Goal: Information Seeking & Learning: Learn about a topic

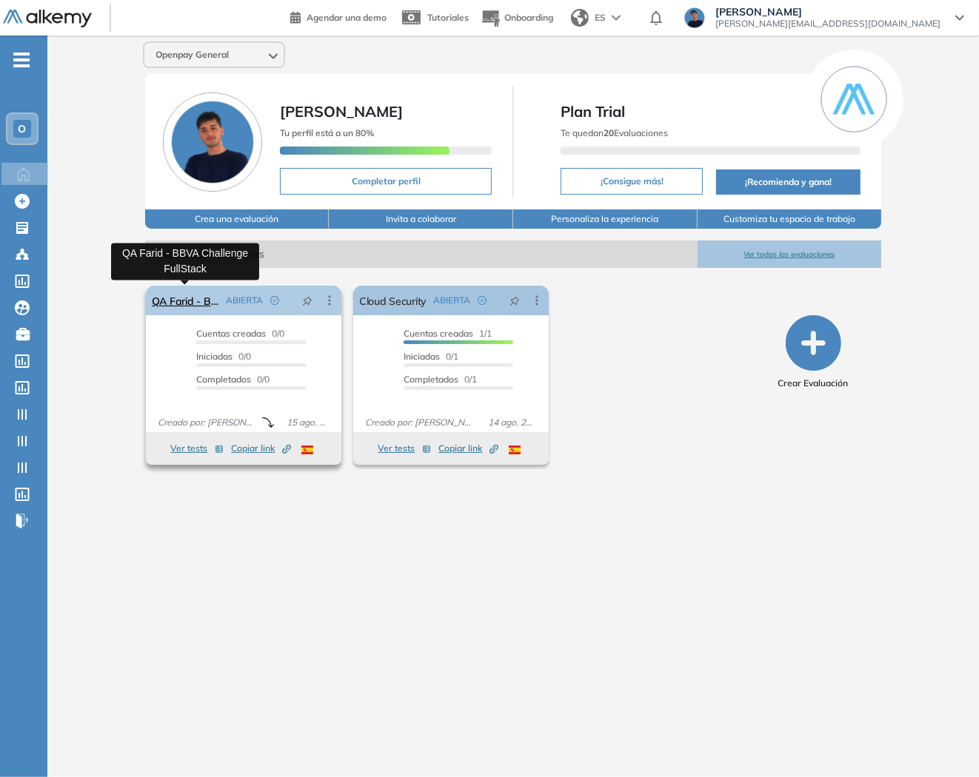
click at [183, 296] on link "QA Farid - BBVA Challenge FullStack" at bounding box center [186, 301] width 68 height 30
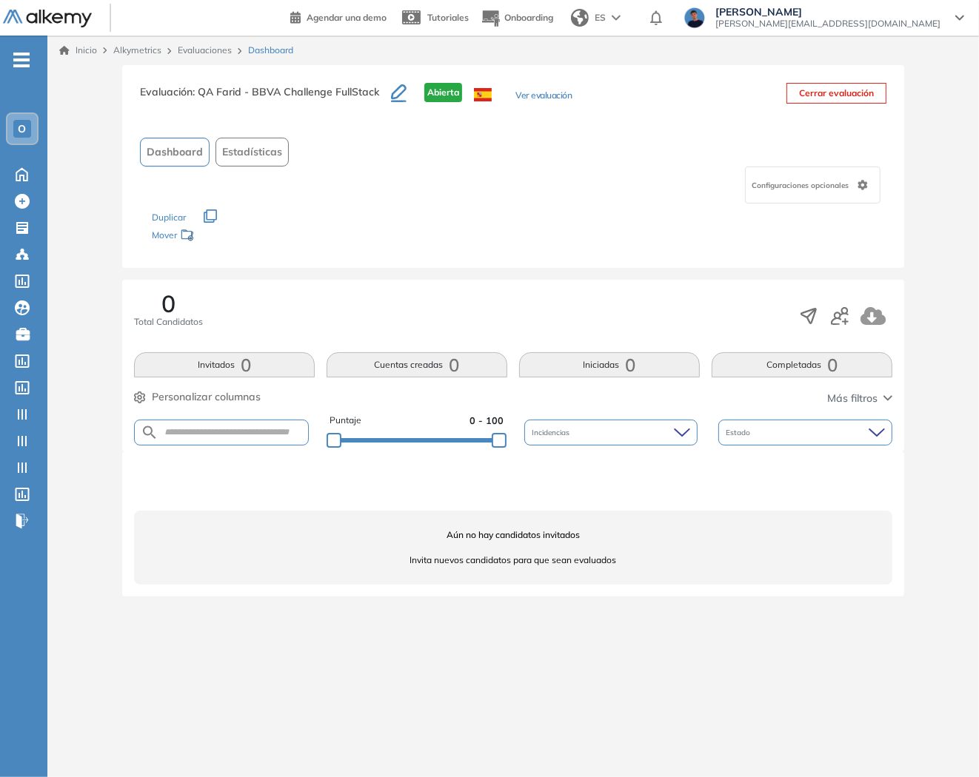
click at [198, 54] on link "Evaluaciones" at bounding box center [205, 49] width 54 height 11
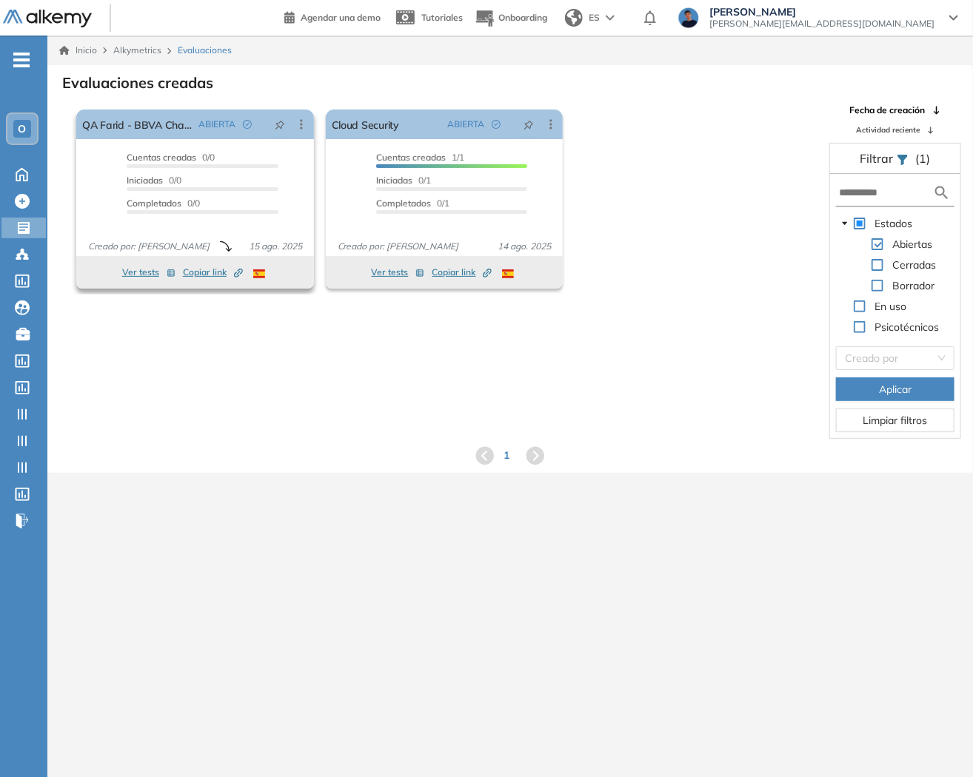
click at [218, 275] on span "Copiar link Created by potrace 1.16, written by [PERSON_NAME] [DATE]-[DATE]" at bounding box center [213, 272] width 60 height 13
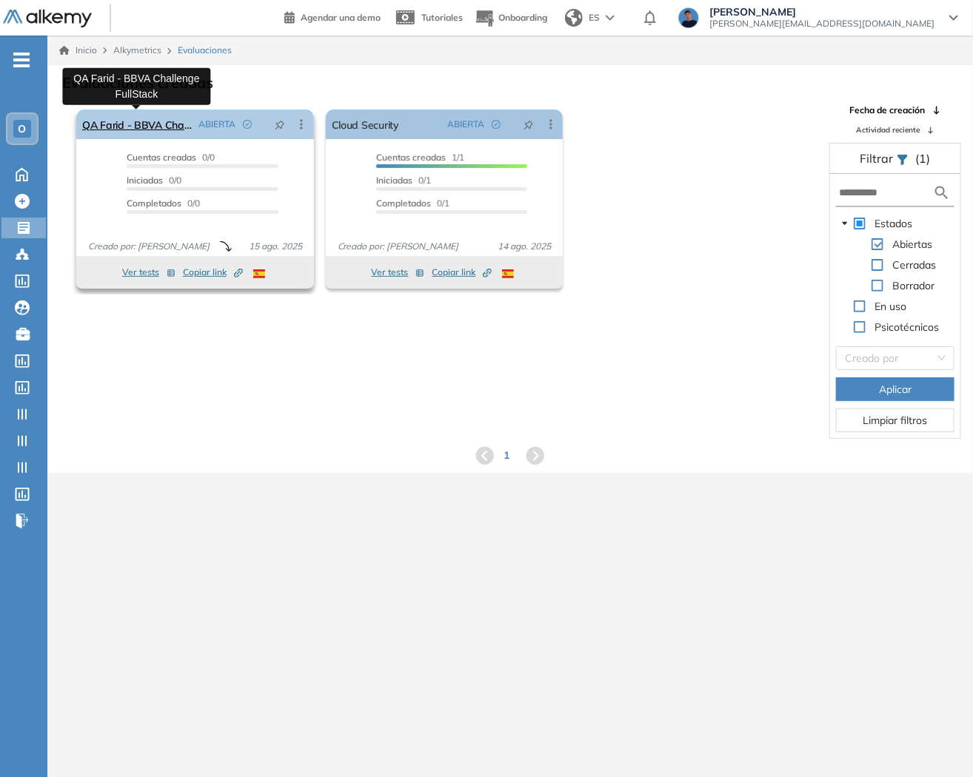
click at [180, 122] on link "QA Farid - BBVA Challenge FullStack" at bounding box center [137, 125] width 110 height 30
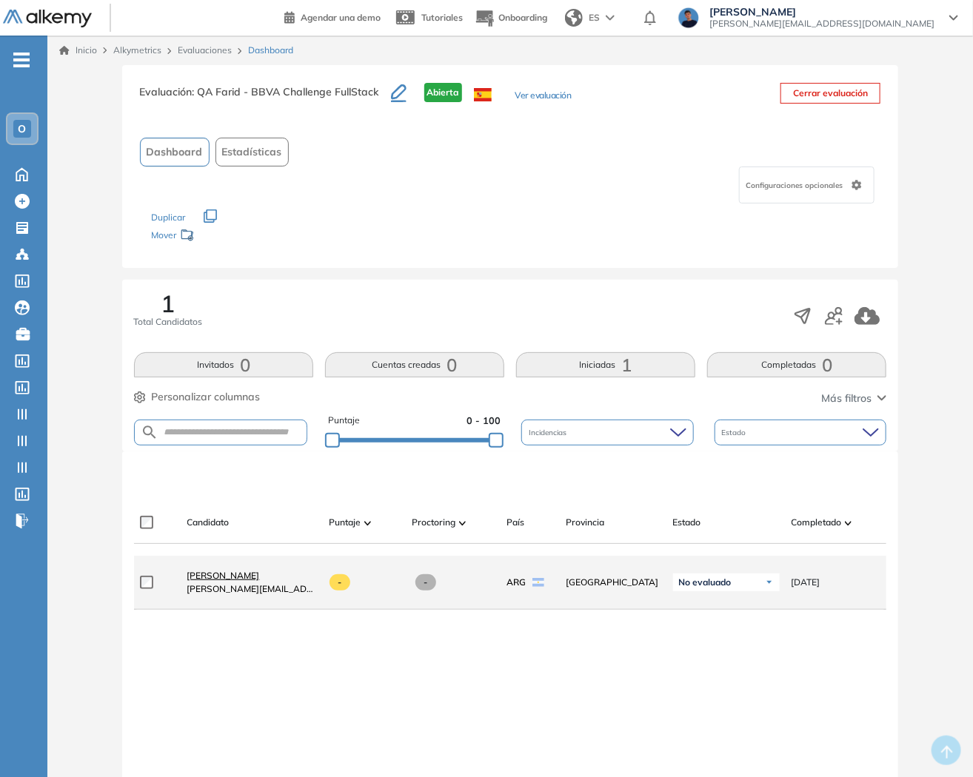
click at [218, 581] on span "[PERSON_NAME]" at bounding box center [223, 575] width 73 height 11
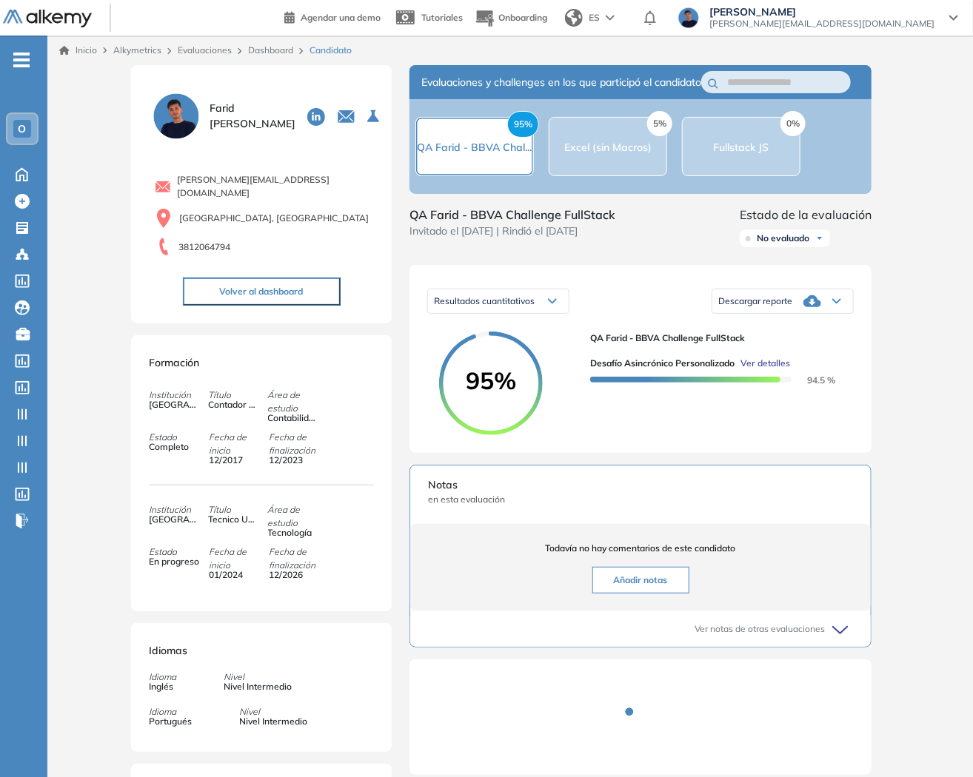
click at [771, 370] on span "Ver detalles" at bounding box center [765, 363] width 50 height 13
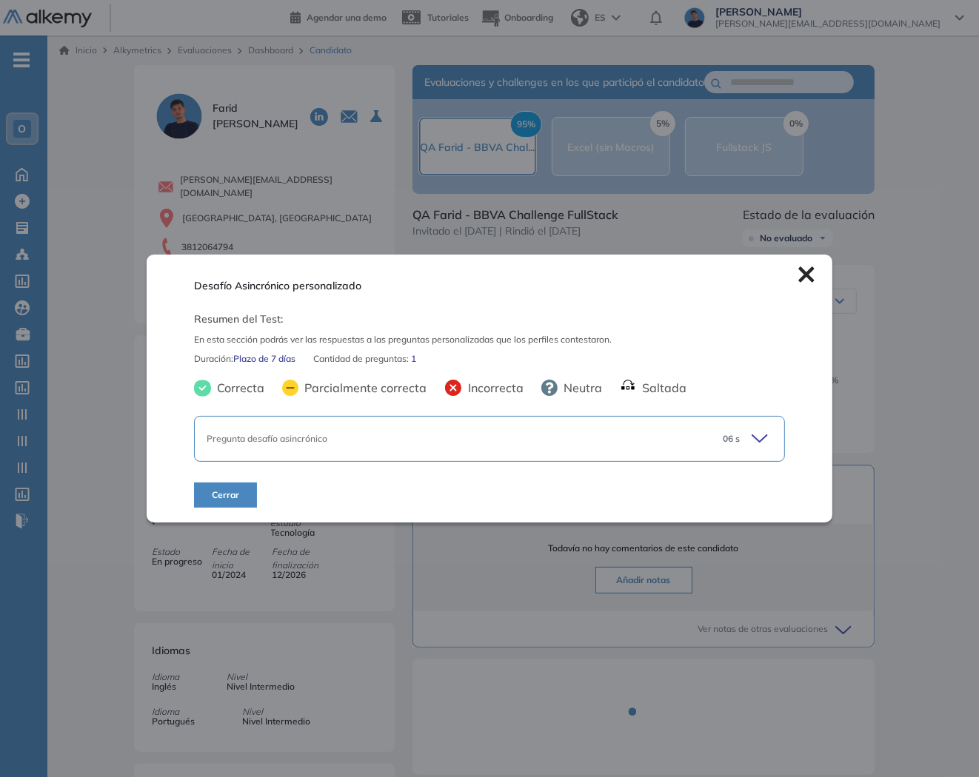
click at [573, 437] on div "Pregunta desafío asincrónico" at bounding box center [458, 438] width 503 height 13
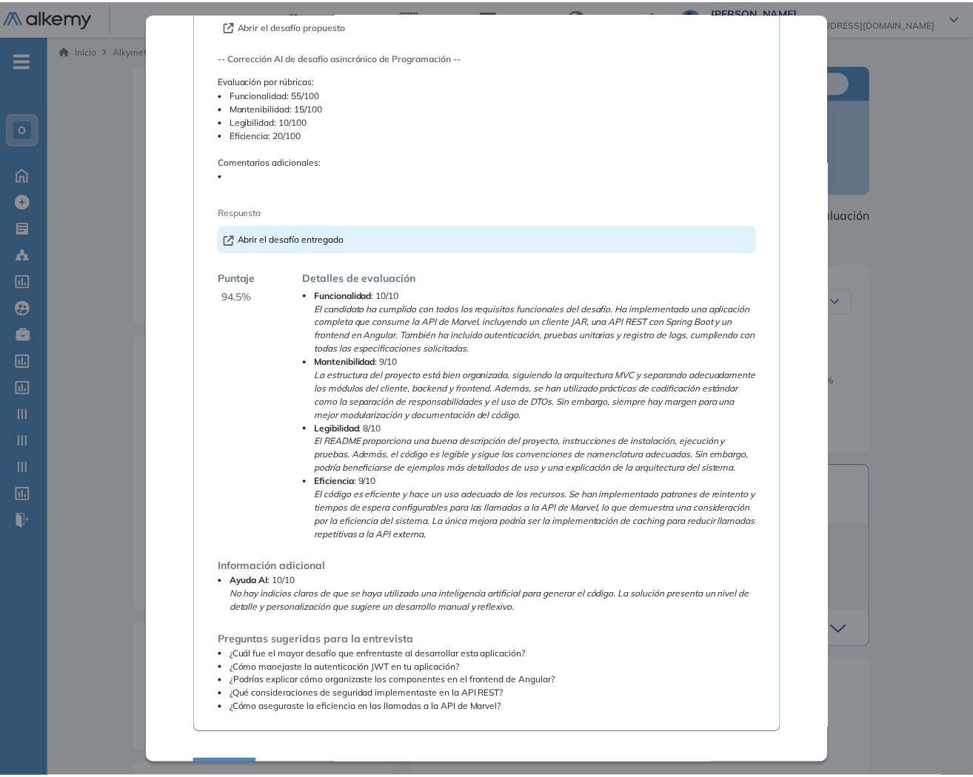
scroll to position [246, 0]
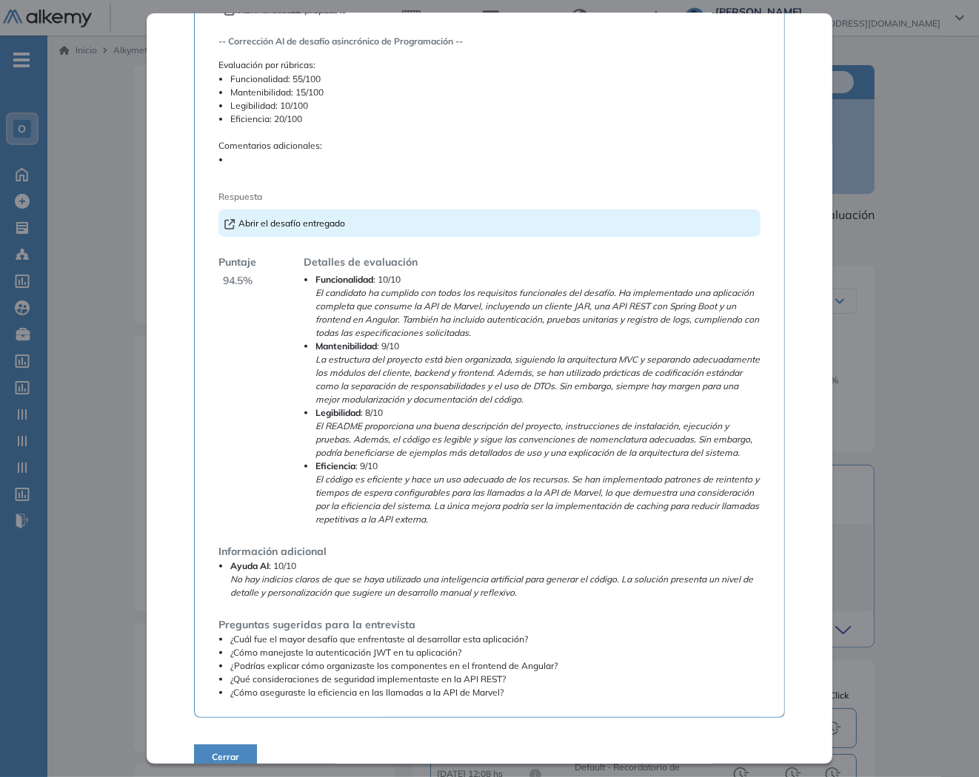
click at [884, 519] on div "Desafío Asincrónico personalizado Resumen del Test: En esta sección podrás ver …" at bounding box center [513, 496] width 770 height 862
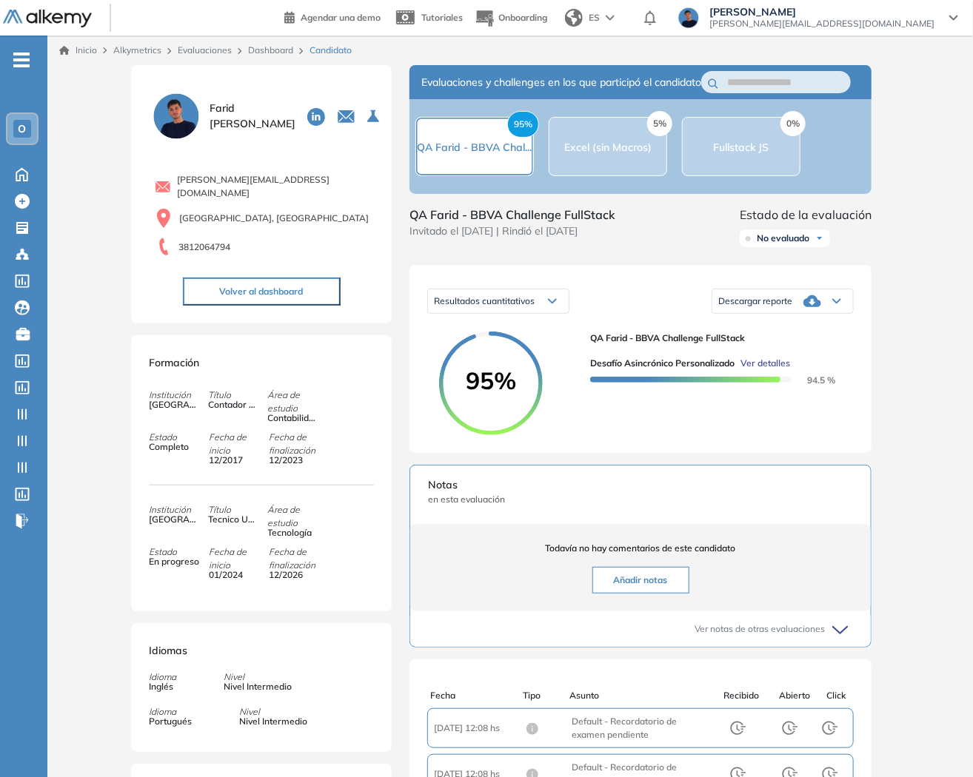
scroll to position [198, 0]
